Goal: Transaction & Acquisition: Purchase product/service

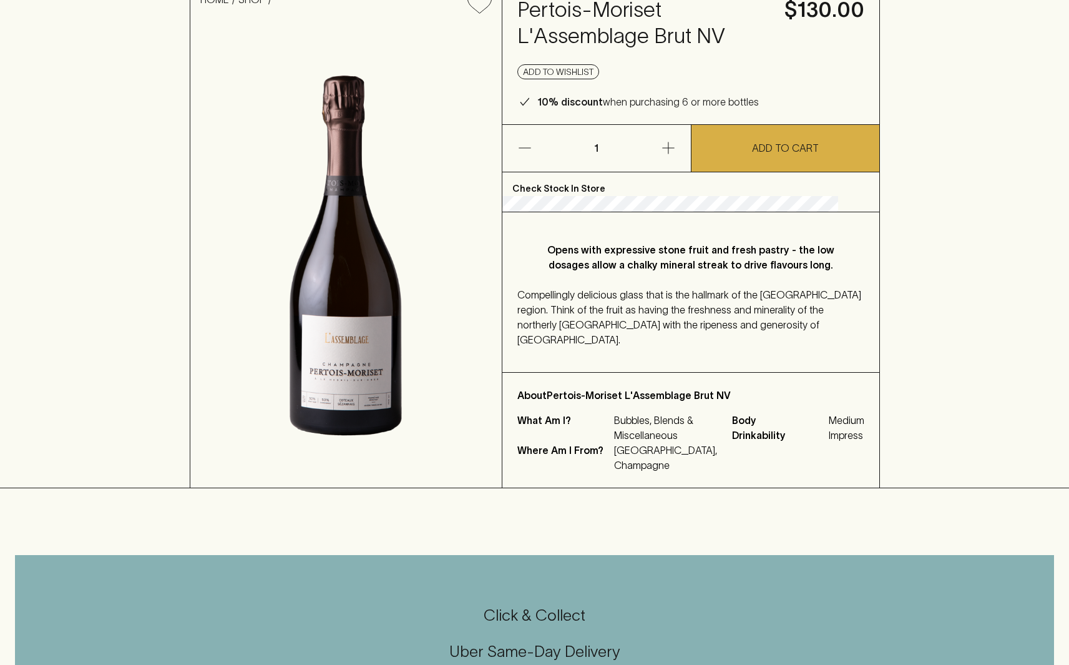
scroll to position [125, 0]
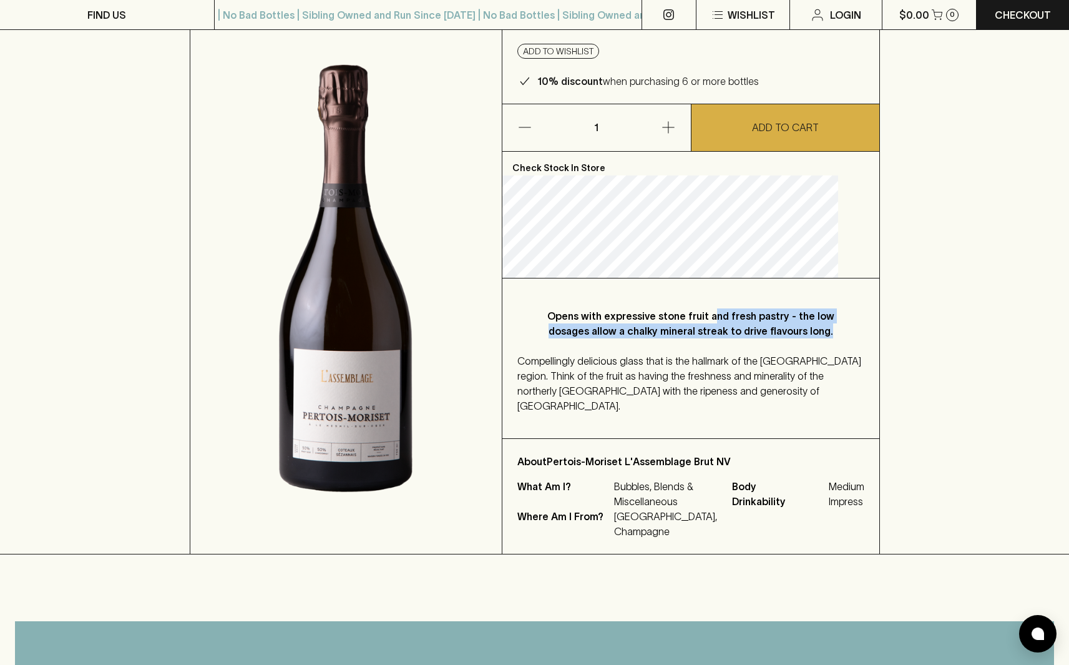
drag, startPoint x: 726, startPoint y: 319, endPoint x: 833, endPoint y: 419, distance: 146.1
click at [805, 406] on div "Opens with expressive stone fruit and fresh pastry - the low dosages allow a ch…" at bounding box center [690, 358] width 377 height 160
click at [844, 425] on div "Opens with expressive stone fruit and fresh pastry - the low dosages allow a ch…" at bounding box center [690, 358] width 377 height 160
drag, startPoint x: 769, startPoint y: 388, endPoint x: 785, endPoint y: 408, distance: 25.3
click at [784, 407] on p "Compellingly delicious glass that is the hallmark of the [GEOGRAPHIC_DATA] regi…" at bounding box center [690, 383] width 347 height 60
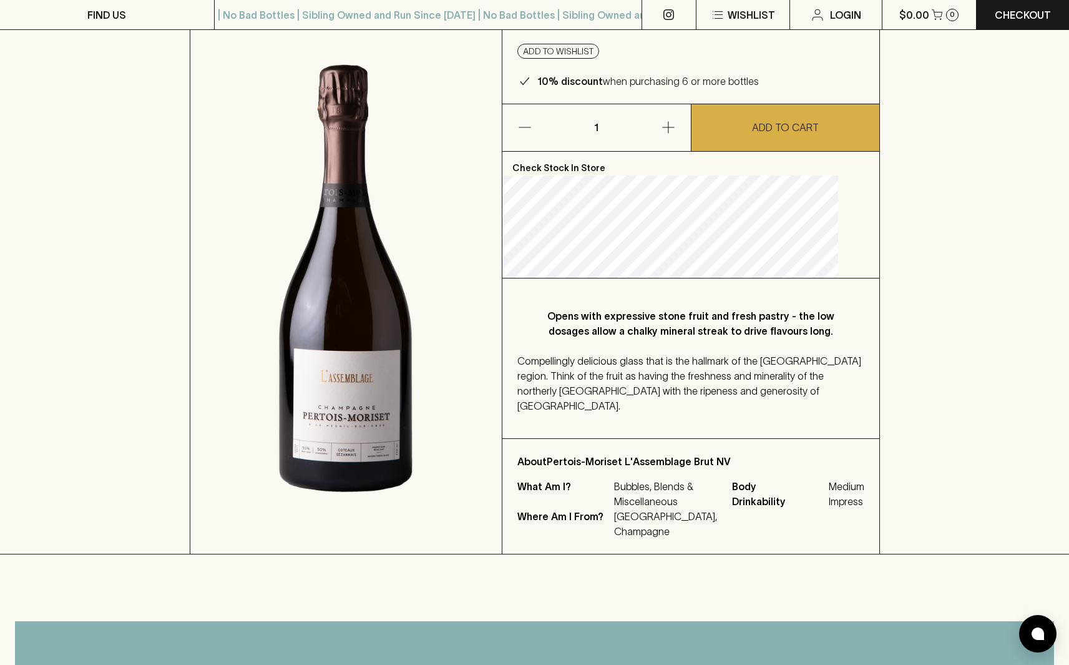
click at [726, 384] on p "Compellingly delicious glass that is the hallmark of the [GEOGRAPHIC_DATA] regi…" at bounding box center [690, 383] width 347 height 60
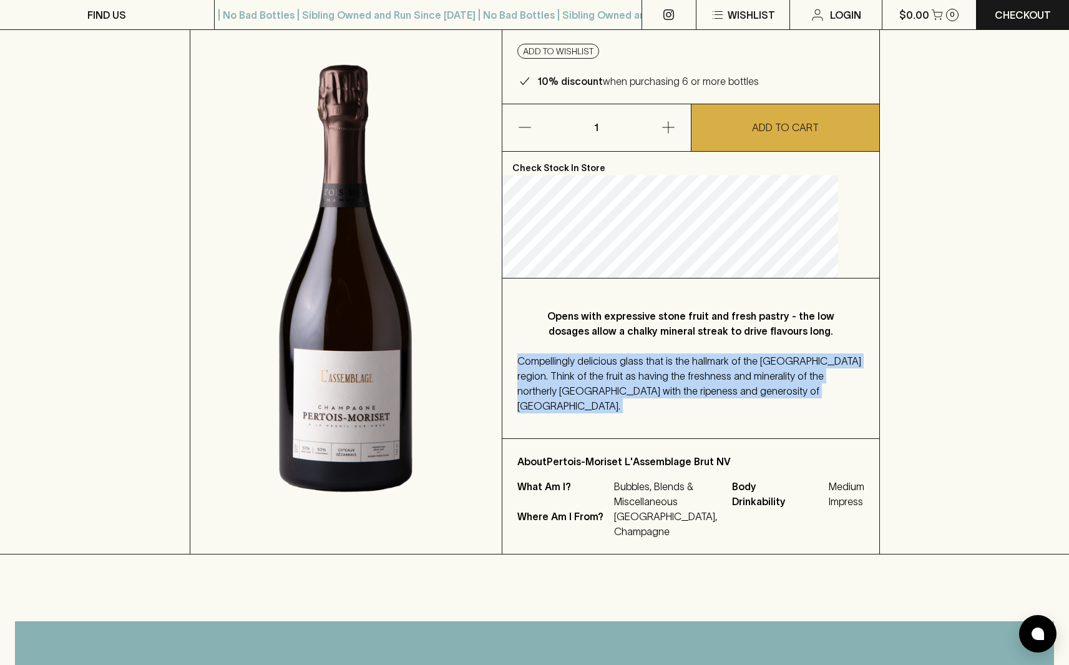
click at [726, 384] on p "Compellingly delicious glass that is the hallmark of the [GEOGRAPHIC_DATA] regi…" at bounding box center [690, 383] width 347 height 60
click at [896, 427] on div "HOME SHOP Pertois-Moriset L'Assemblage Brut NV $130.00 Add to wishlist 10% disc…" at bounding box center [534, 257] width 1069 height 593
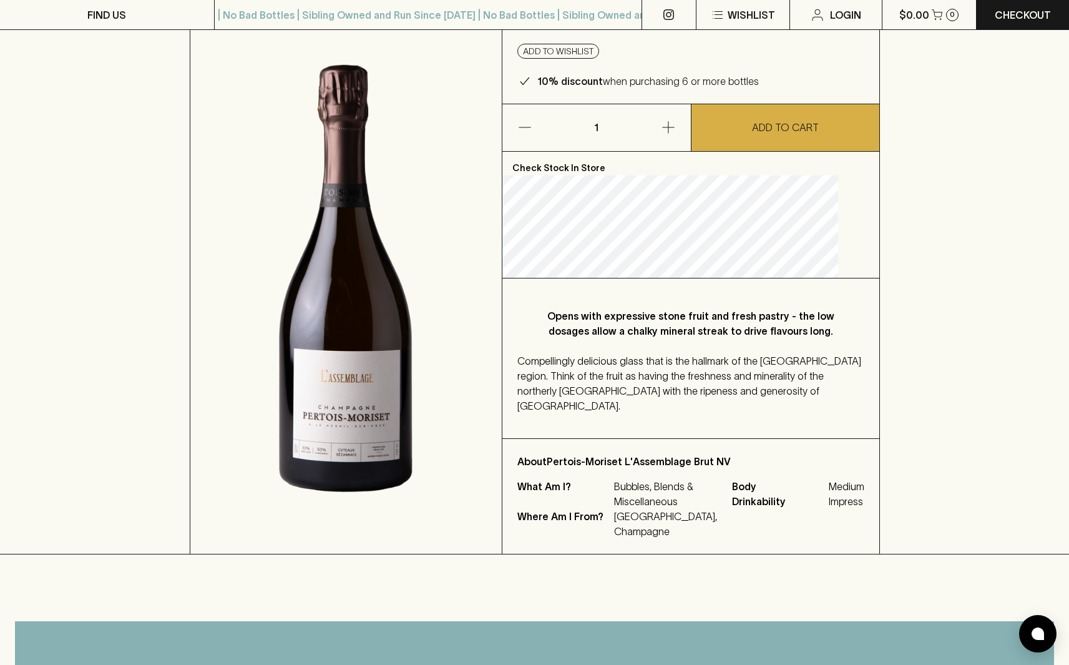
drag, startPoint x: 711, startPoint y: 388, endPoint x: 736, endPoint y: 414, distance: 35.7
click at [728, 412] on p "Compellingly delicious glass that is the hallmark of the [GEOGRAPHIC_DATA] regi…" at bounding box center [690, 383] width 347 height 60
click at [766, 403] on p "Compellingly delicious glass that is the hallmark of the [GEOGRAPHIC_DATA] regi…" at bounding box center [690, 383] width 347 height 60
click at [774, 413] on p "Compellingly delicious glass that is the hallmark of the [GEOGRAPHIC_DATA] regi…" at bounding box center [690, 383] width 347 height 60
click at [940, 388] on div "HOME SHOP Pertois-Moriset L'Assemblage Brut NV $130.00 Add to wishlist 10% disc…" at bounding box center [534, 257] width 1069 height 593
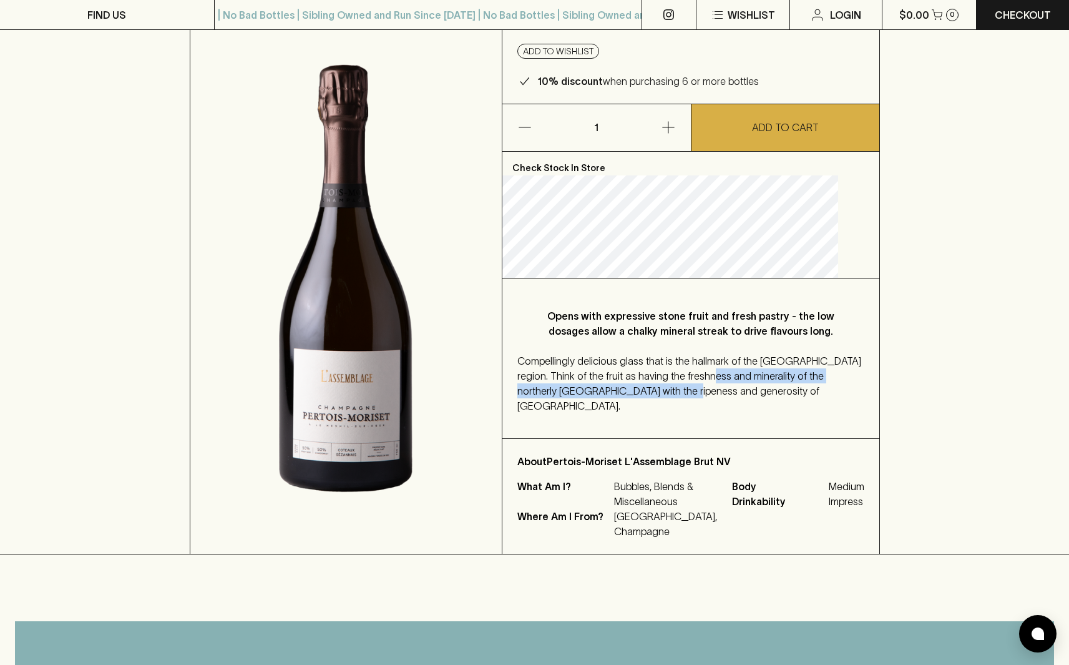
drag, startPoint x: 778, startPoint y: 396, endPoint x: 815, endPoint y: 421, distance: 44.1
click at [786, 413] on p "Compellingly delicious glass that is the hallmark of the [GEOGRAPHIC_DATA] regi…" at bounding box center [690, 383] width 347 height 60
click at [826, 413] on p "Compellingly delicious glass that is the hallmark of the [GEOGRAPHIC_DATA] regi…" at bounding box center [690, 383] width 347 height 60
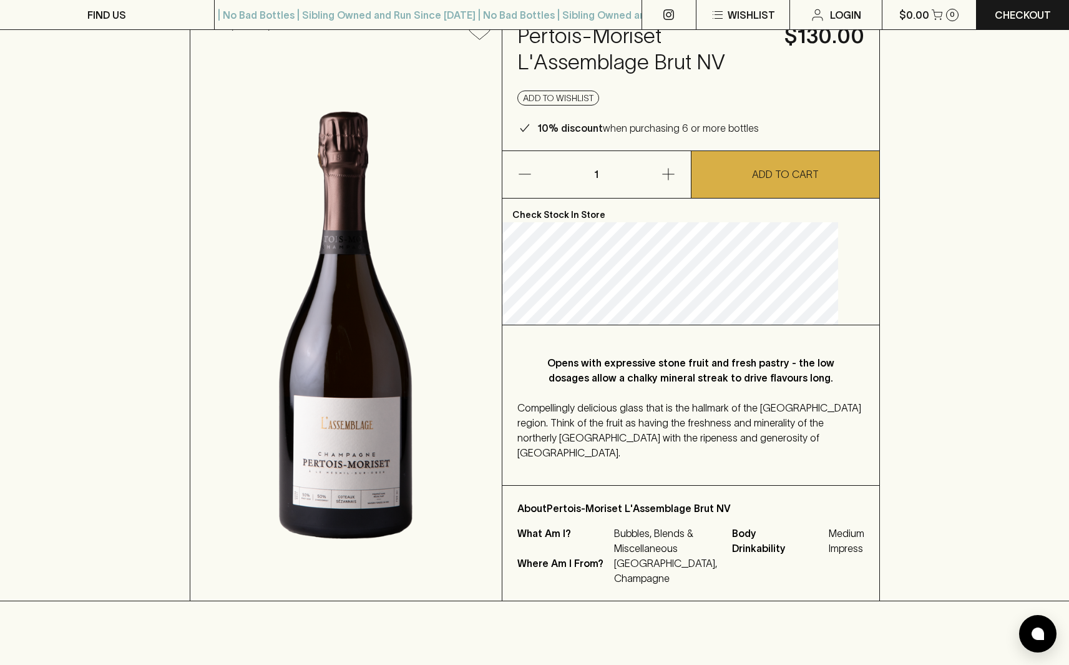
scroll to position [187, 0]
